Goal: Task Accomplishment & Management: Use online tool/utility

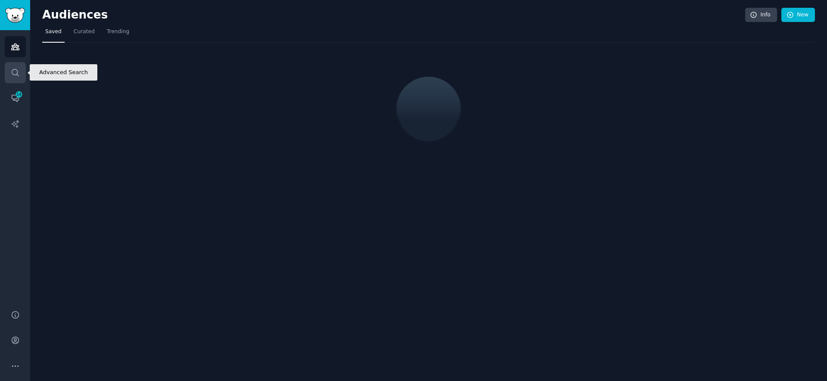
click at [18, 74] on icon "Sidebar" at bounding box center [15, 72] width 9 height 9
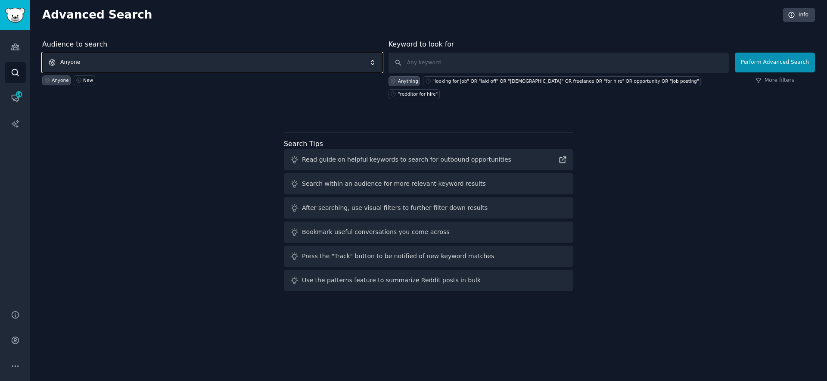
click at [107, 59] on span "Anyone" at bounding box center [212, 63] width 340 height 20
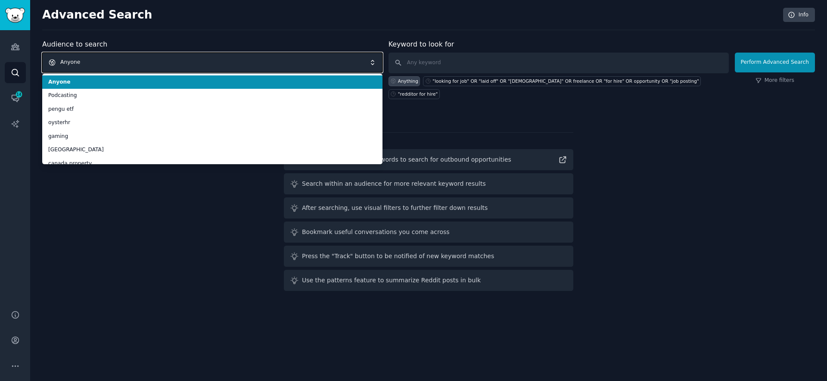
click at [107, 59] on span "Anyone" at bounding box center [212, 63] width 340 height 20
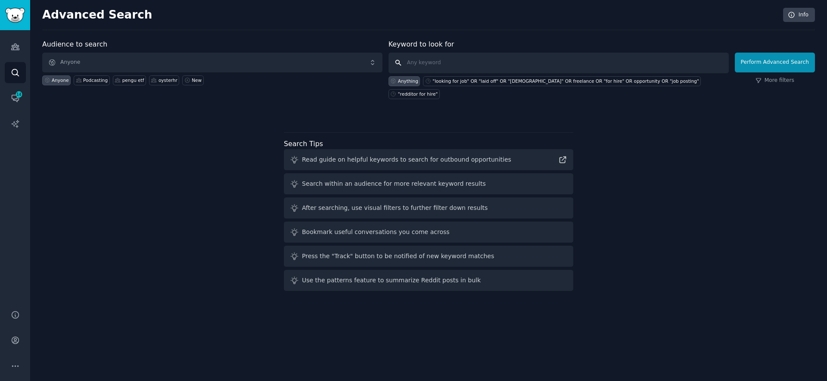
click at [443, 55] on input "text" at bounding box center [559, 63] width 340 height 21
type input "funny"
click button "Perform Advanced Search" at bounding box center [775, 63] width 80 height 20
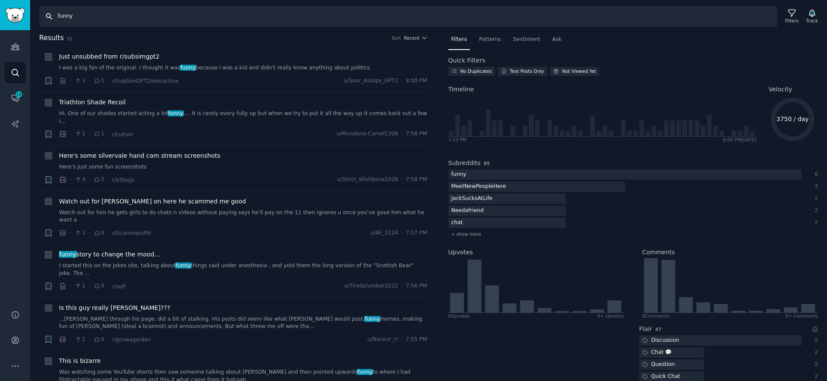
click at [170, 20] on input "funny" at bounding box center [408, 16] width 738 height 21
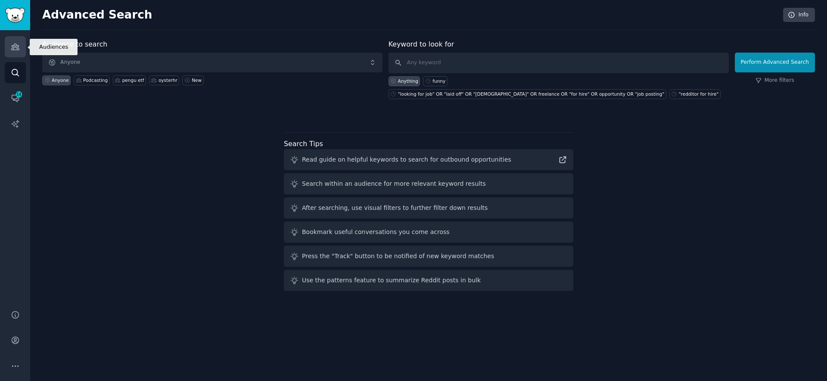
click at [21, 46] on link "Audiences" at bounding box center [15, 46] width 21 height 21
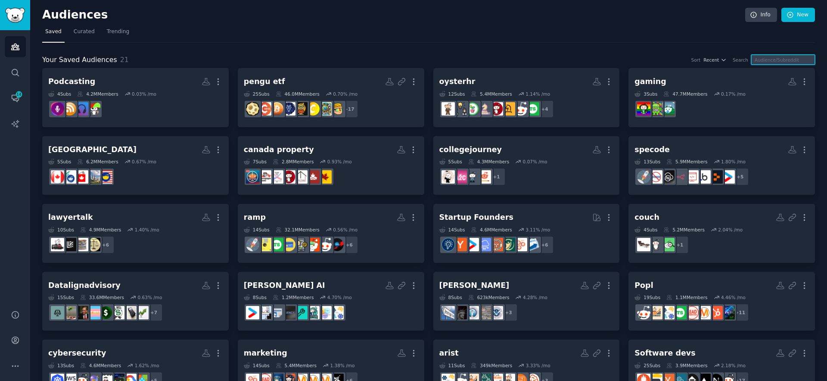
click at [772, 57] on input "text" at bounding box center [783, 60] width 64 height 10
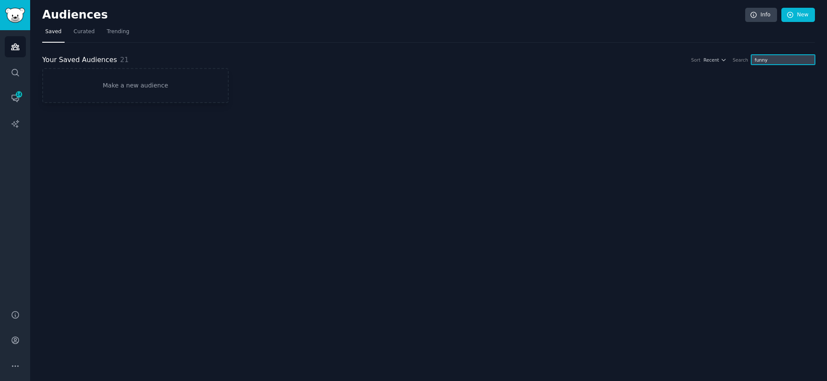
type input "funn"
type input "funny"
click at [138, 80] on link "Make a new audience" at bounding box center [135, 85] width 187 height 35
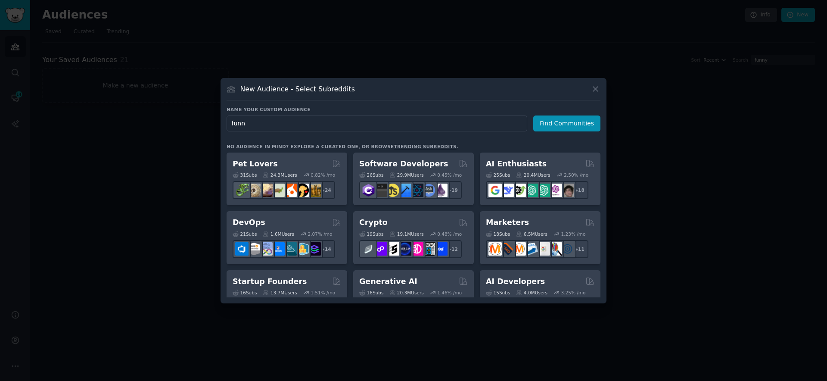
type input "funny"
click button "Find Communities" at bounding box center [566, 123] width 67 height 16
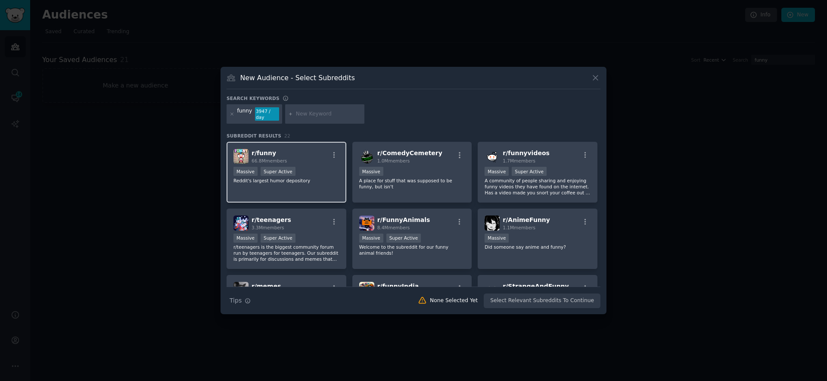
click at [318, 175] on div "Massive Super Active" at bounding box center [286, 172] width 106 height 11
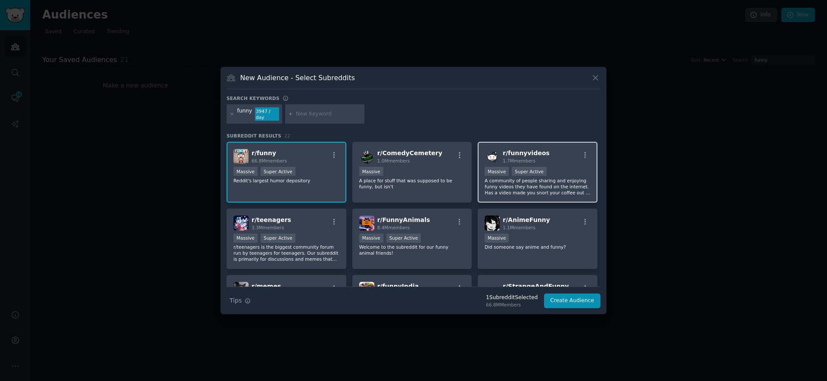
click at [535, 195] on div "r/ funnyvideos 1.7M members Massive Super Active A community of people sharing …" at bounding box center [538, 172] width 120 height 61
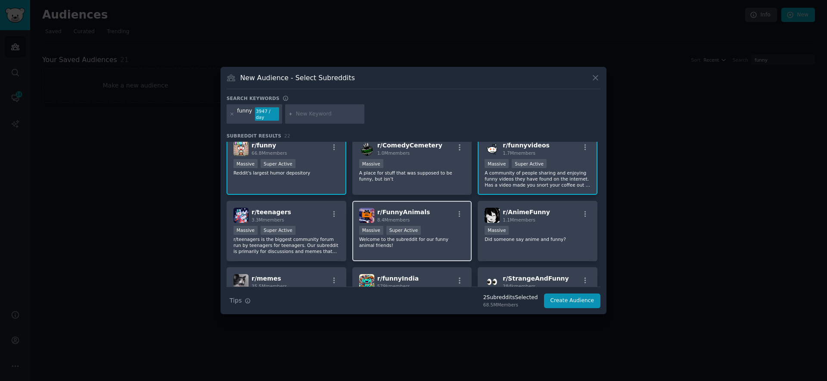
scroll to position [17, 0]
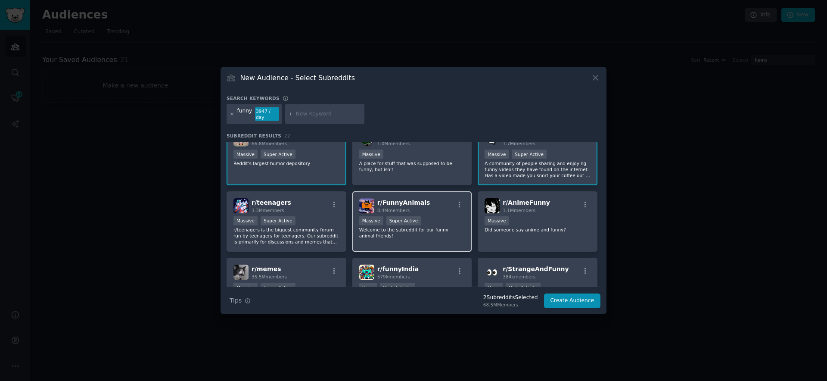
click at [448, 240] on div "r/ FunnyAnimals 8.4M members 1,000,000+ members Massive Super Active Welcome to…" at bounding box center [412, 221] width 120 height 61
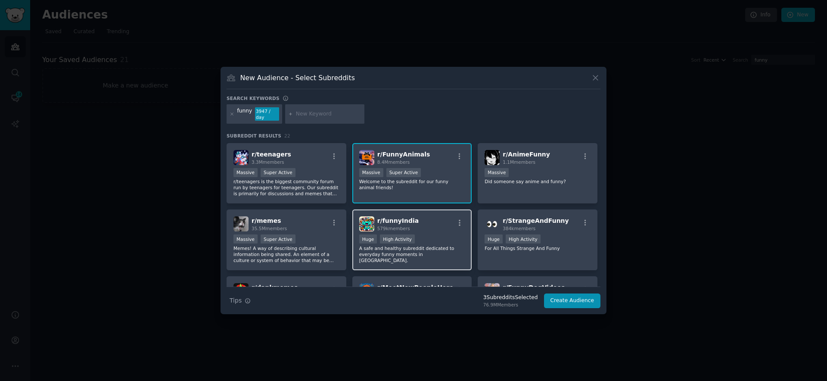
scroll to position [72, 0]
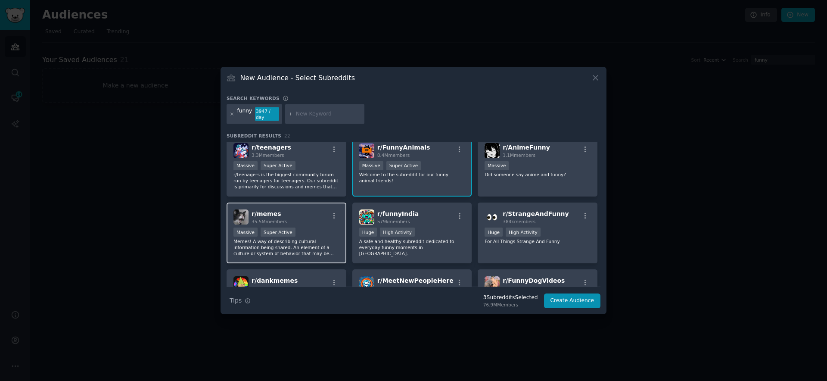
click at [315, 249] on p "Memes! A way of describing cultural information being shared. An element of a c…" at bounding box center [286, 247] width 106 height 18
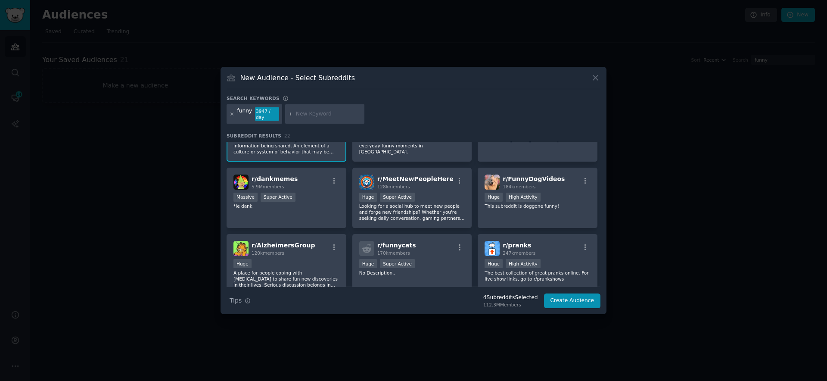
scroll to position [176, 0]
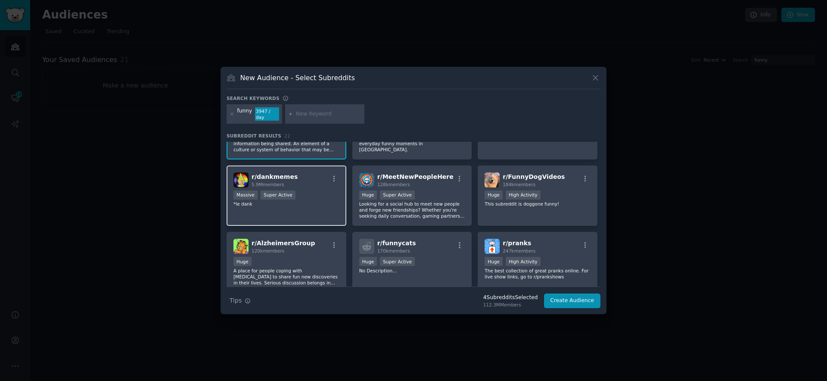
click at [331, 215] on div "r/ dankmemes 5.9M members Massive Super Active *le dank" at bounding box center [287, 195] width 120 height 61
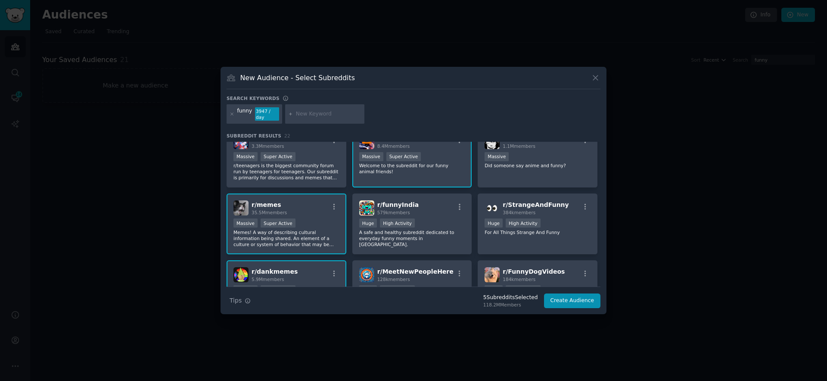
scroll to position [81, 0]
click at [230, 115] on icon at bounding box center [232, 114] width 5 height 5
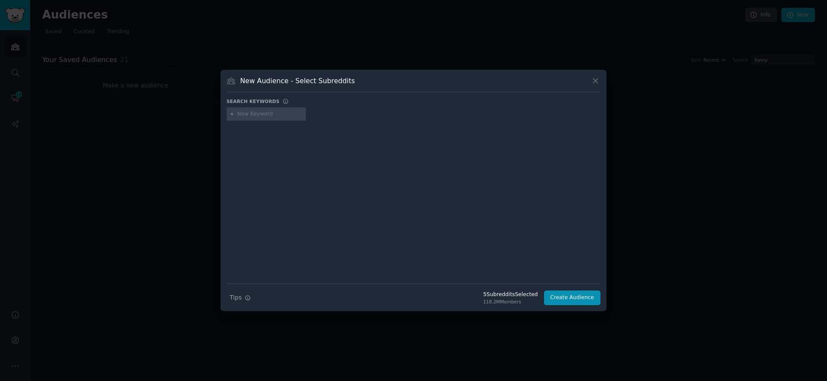
click at [240, 119] on div at bounding box center [266, 114] width 79 height 14
click at [245, 115] on input "text" at bounding box center [269, 114] width 65 height 8
type input "retirement"
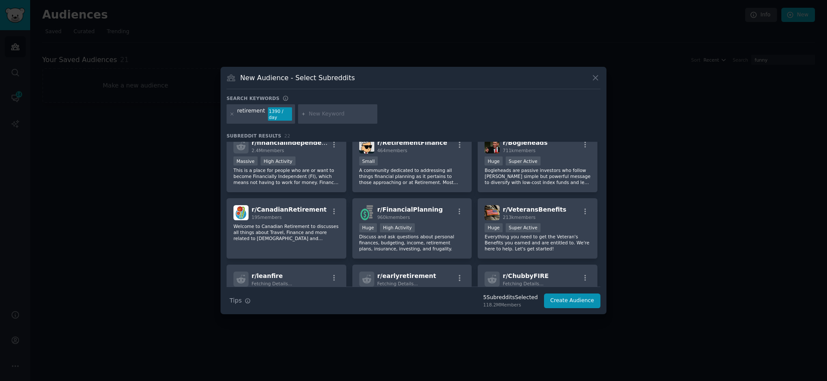
scroll to position [143, 0]
